Goal: Browse casually: Explore the website without a specific task or goal

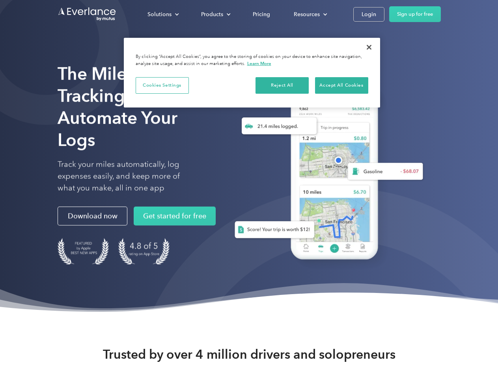
click at [163, 14] on div "Solutions" at bounding box center [159, 14] width 24 height 10
click at [215, 14] on div "Products" at bounding box center [212, 14] width 22 height 10
click at [309, 14] on div "Resources" at bounding box center [307, 14] width 26 height 10
click at [162, 85] on button "Cookies Settings" at bounding box center [162, 85] width 53 height 17
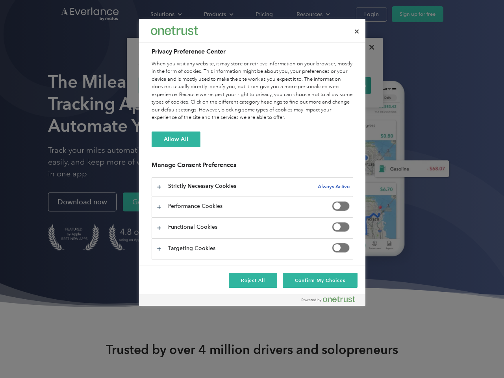
click at [282, 85] on div "When you visit any website, it may store or retrieve information on your browse…" at bounding box center [253, 90] width 202 height 61
click at [341, 85] on div "When you visit any website, it may store or retrieve information on your browse…" at bounding box center [253, 90] width 202 height 61
click at [369, 47] on div at bounding box center [252, 189] width 504 height 378
